Goal: Transaction & Acquisition: Subscribe to service/newsletter

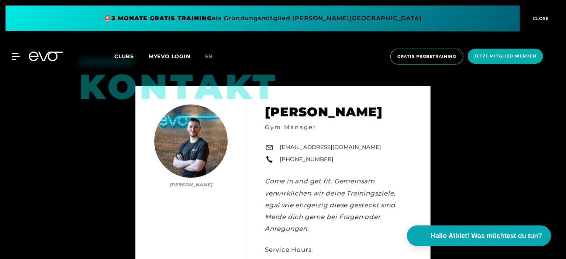
scroll to position [1941, 0]
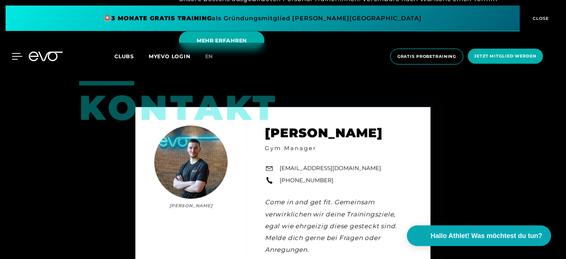
click at [16, 56] on icon at bounding box center [17, 57] width 10 height 6
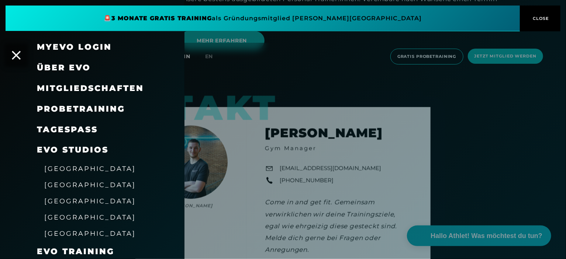
click at [60, 88] on span "Mitgliedschaften" at bounding box center [90, 88] width 107 height 10
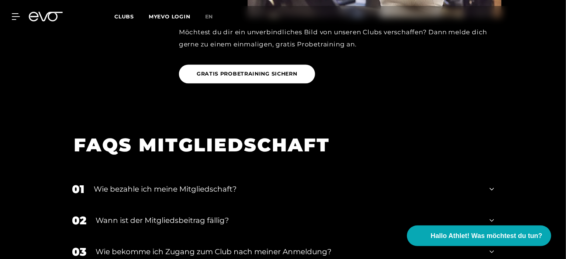
scroll to position [923, 0]
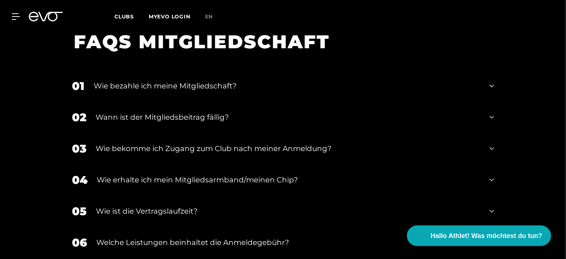
click at [493, 88] on icon at bounding box center [492, 86] width 4 height 9
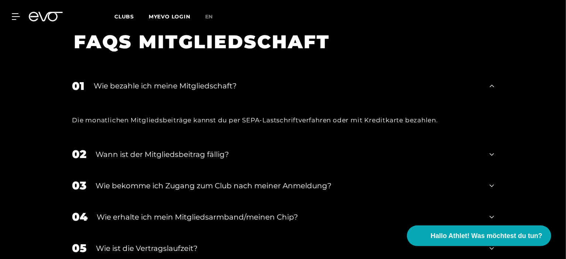
click at [493, 88] on icon at bounding box center [492, 86] width 4 height 9
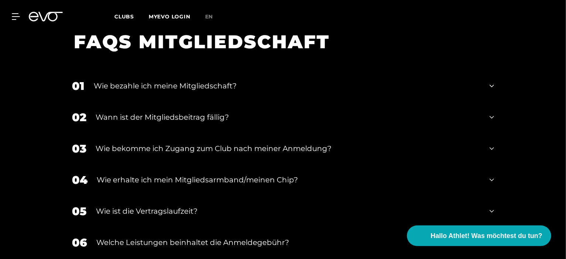
click at [491, 115] on icon at bounding box center [492, 117] width 4 height 9
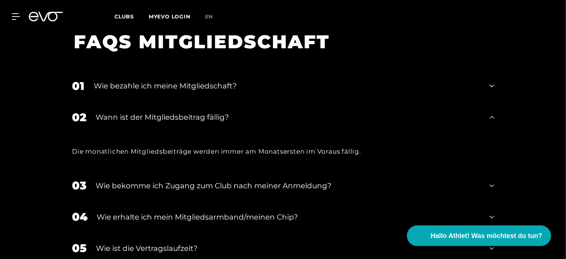
click at [491, 115] on icon at bounding box center [492, 117] width 4 height 9
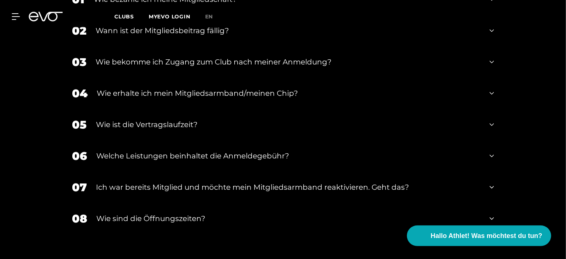
scroll to position [1033, 0]
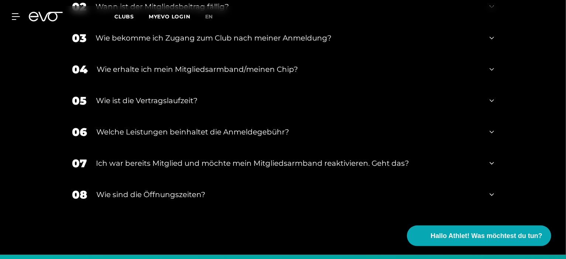
click at [493, 163] on icon at bounding box center [492, 163] width 4 height 3
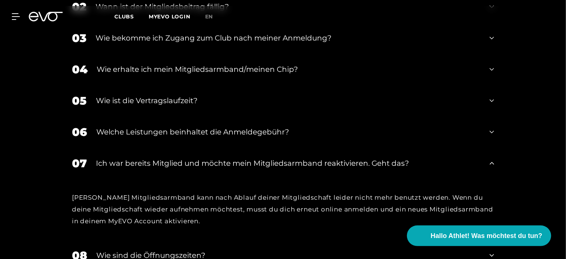
click at [493, 163] on icon at bounding box center [492, 163] width 4 height 3
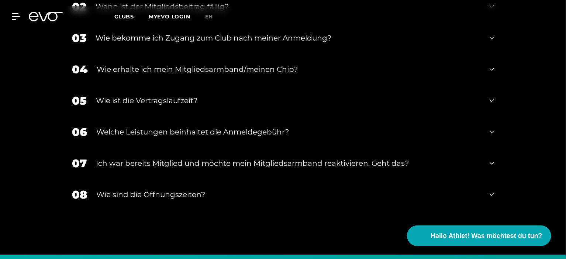
click at [491, 196] on icon at bounding box center [492, 194] width 4 height 9
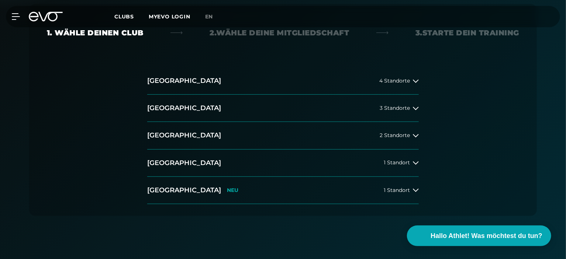
scroll to position [165, 0]
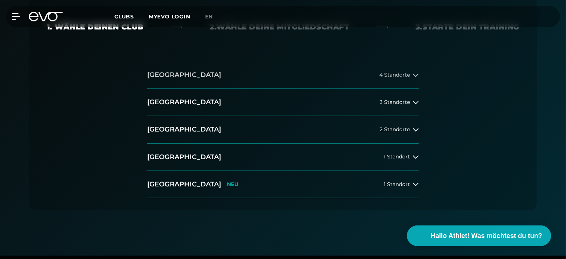
click at [418, 74] on icon at bounding box center [416, 74] width 6 height 3
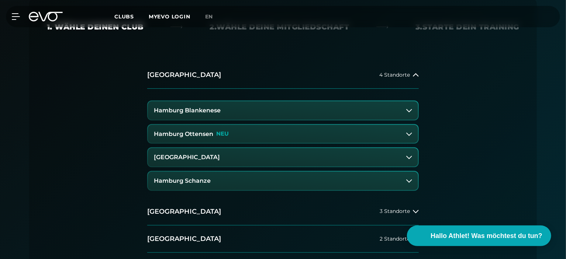
click at [406, 180] on button "Hamburg Schanze" at bounding box center [283, 181] width 270 height 18
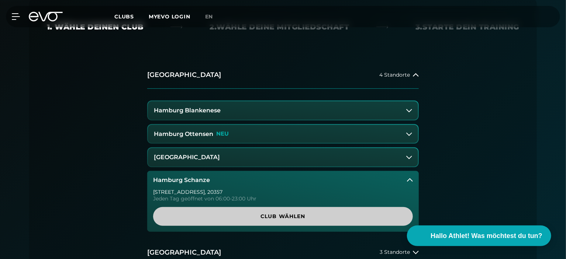
click at [335, 215] on span "Club wählen" at bounding box center [283, 217] width 224 height 8
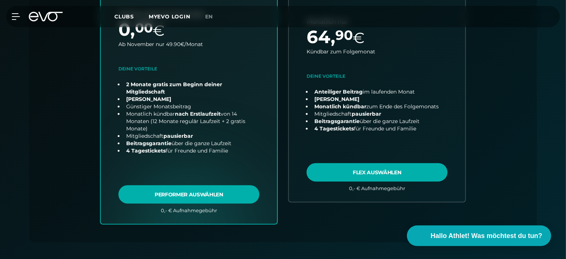
scroll to position [311, 0]
